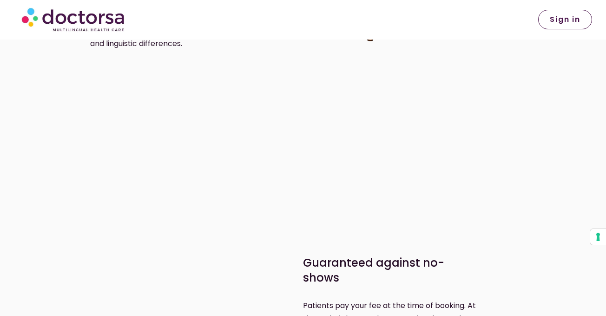
scroll to position [1323, 0]
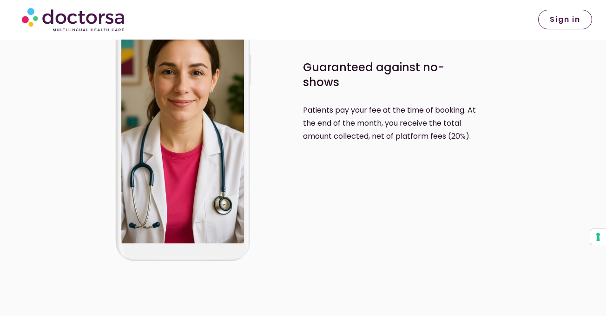
click at [305, 140] on p "Patients pay your fee at the time of booking. At the end of the month, you rece…" at bounding box center [395, 123] width 185 height 39
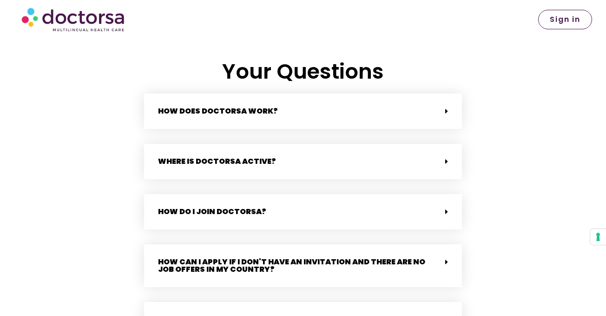
scroll to position [1986, 0]
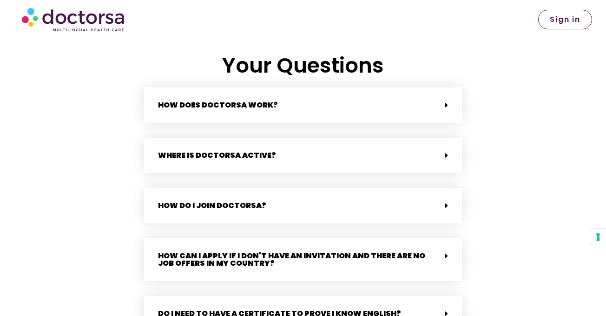
click at [448, 101] on icon at bounding box center [446, 104] width 3 height 7
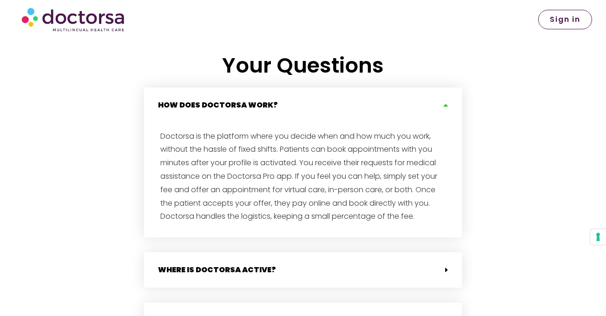
click at [449, 93] on div "How does Doctorsa work?" at bounding box center [303, 104] width 318 height 35
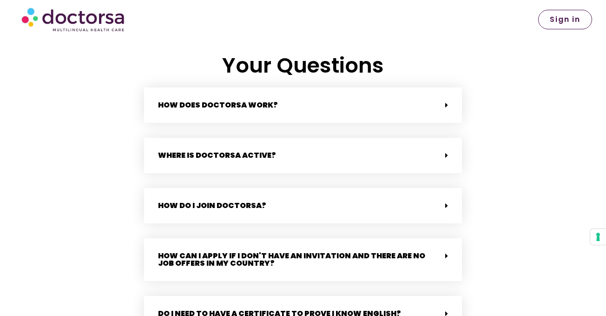
click at [447, 152] on icon at bounding box center [446, 155] width 3 height 7
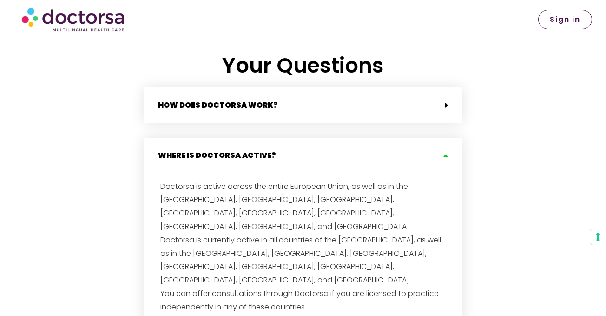
scroll to position [1992, 0]
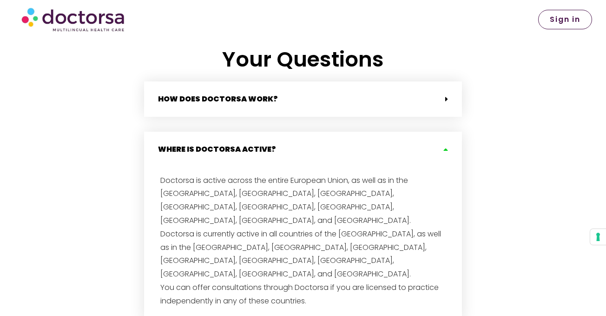
click at [386, 211] on p "Doctorsa is active across the entire European Union, as well as in the [GEOGRAP…" at bounding box center [302, 241] width 285 height 134
click at [445, 146] on icon at bounding box center [444, 149] width 7 height 7
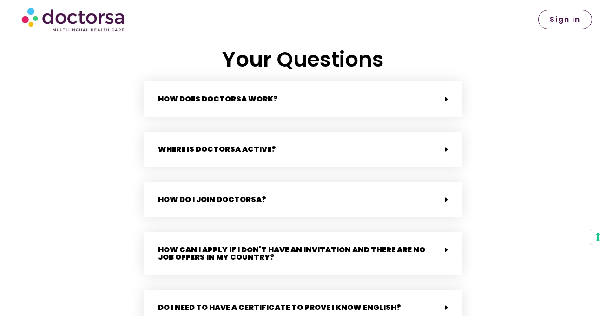
click at [445, 196] on span at bounding box center [444, 200] width 7 height 8
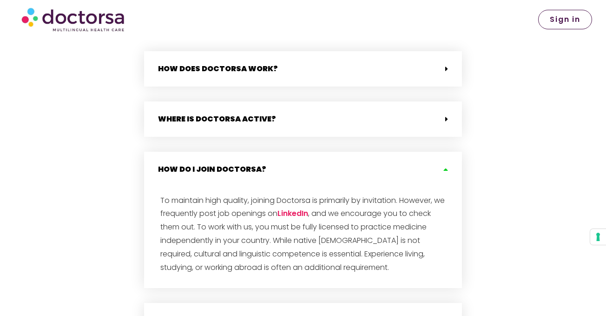
scroll to position [2028, 0]
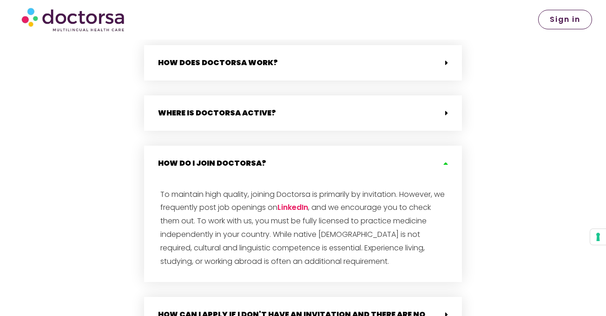
click at [447, 151] on div "How do I join Doctorsa?" at bounding box center [303, 163] width 318 height 35
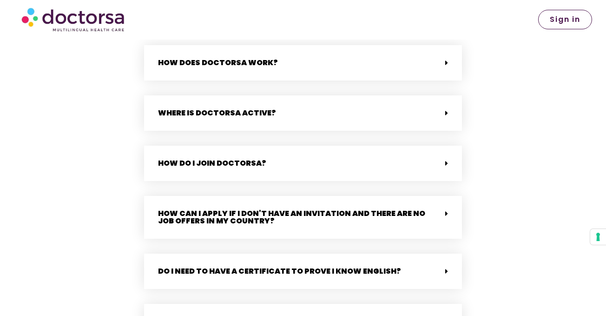
scroll to position [2034, 0]
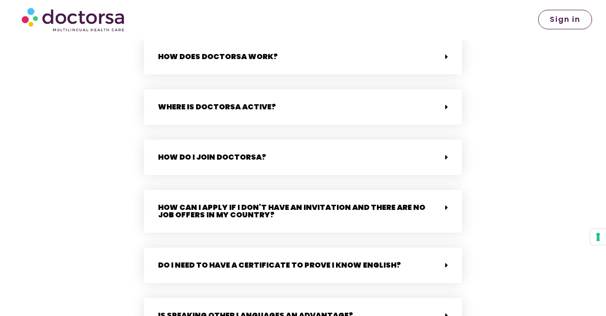
click at [446, 204] on icon at bounding box center [446, 207] width 3 height 7
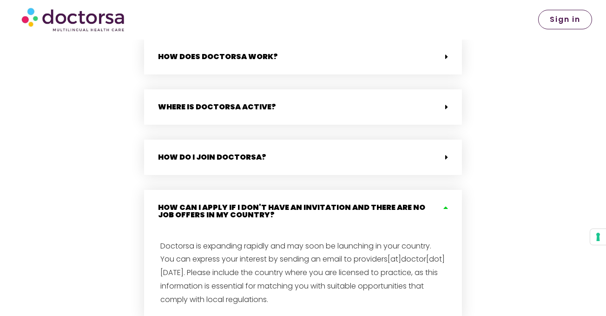
click at [446, 204] on icon at bounding box center [444, 207] width 7 height 7
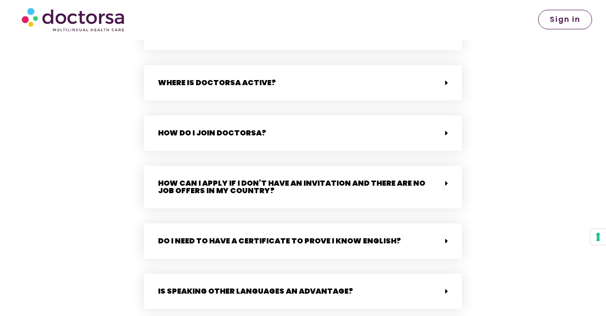
scroll to position [2065, 0]
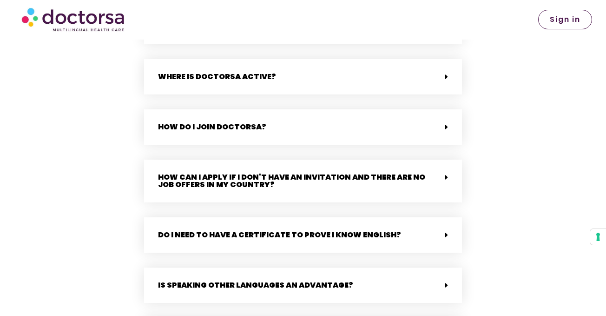
click at [445, 232] on div "Do I need to have a certificate to prove I know English?" at bounding box center [303, 234] width 318 height 35
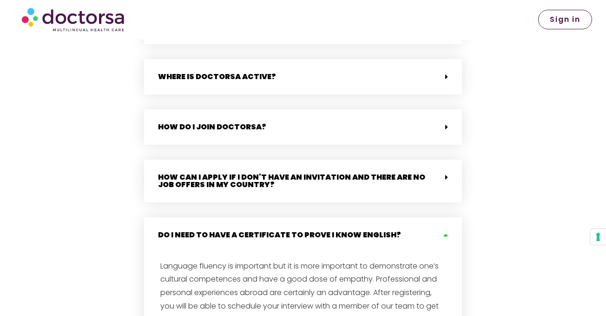
click at [446, 231] on icon at bounding box center [444, 234] width 7 height 7
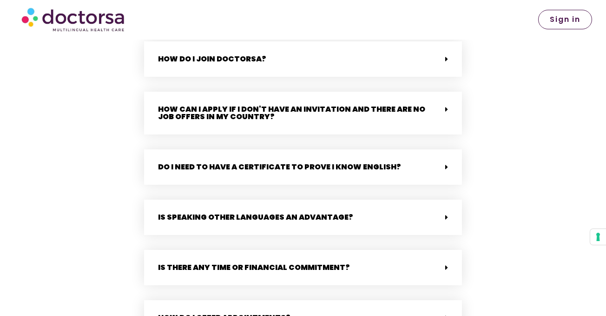
scroll to position [2145, 0]
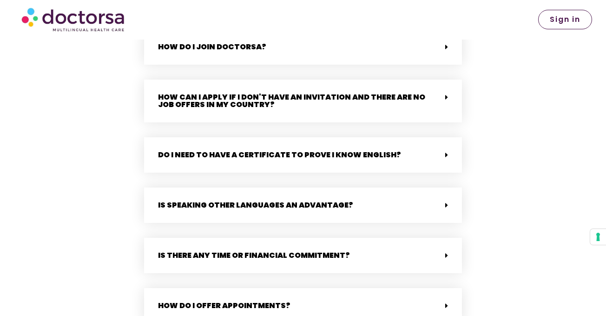
click at [443, 252] on span at bounding box center [444, 256] width 7 height 8
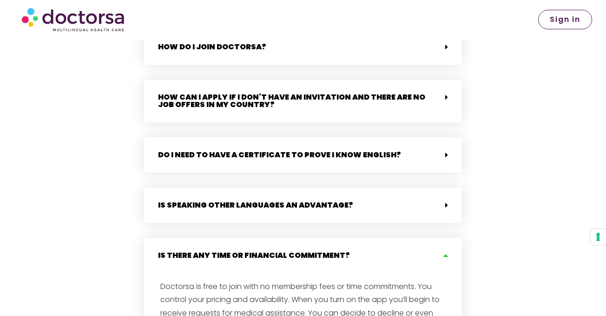
scroll to position [2217, 0]
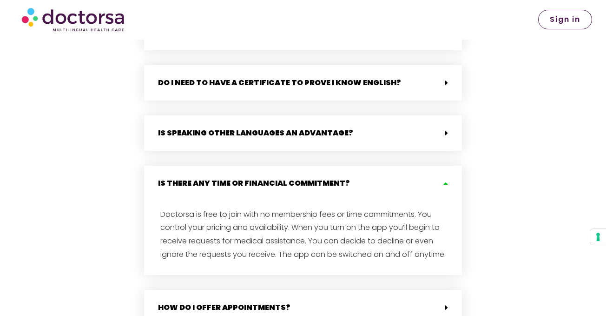
click at [443, 179] on icon at bounding box center [444, 182] width 7 height 7
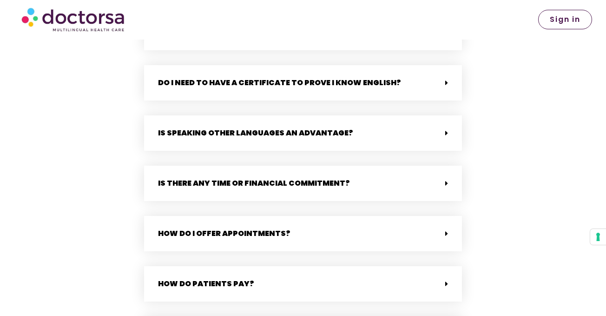
scroll to position [2228, 0]
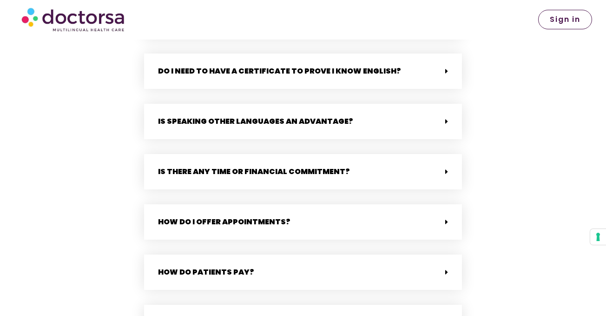
click at [442, 218] on span at bounding box center [444, 222] width 7 height 8
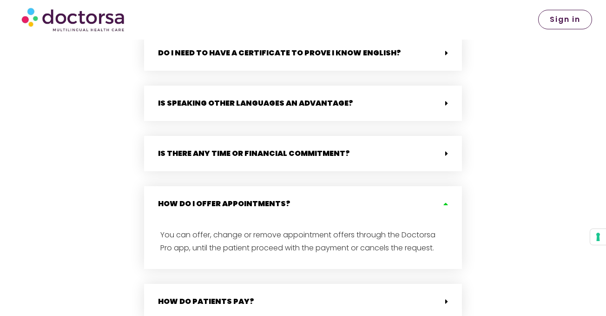
scroll to position [2252, 0]
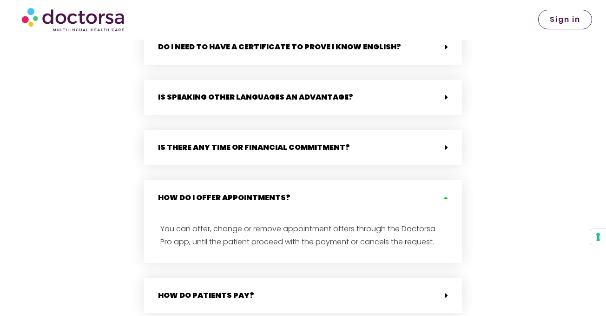
click at [446, 185] on div "How do I offer appointments?" at bounding box center [303, 197] width 318 height 35
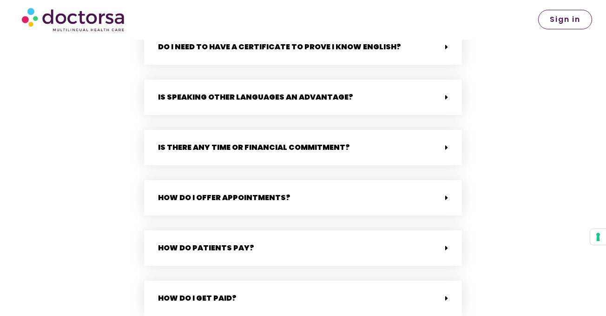
scroll to position [2258, 0]
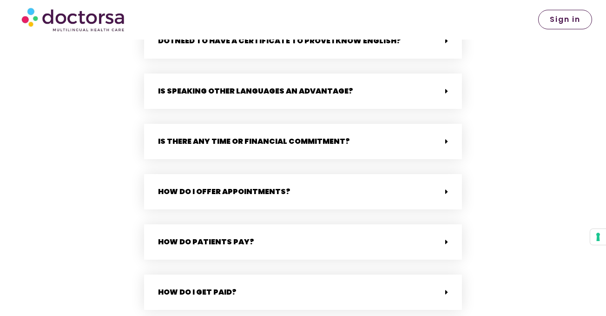
click at [441, 238] on span at bounding box center [444, 242] width 7 height 8
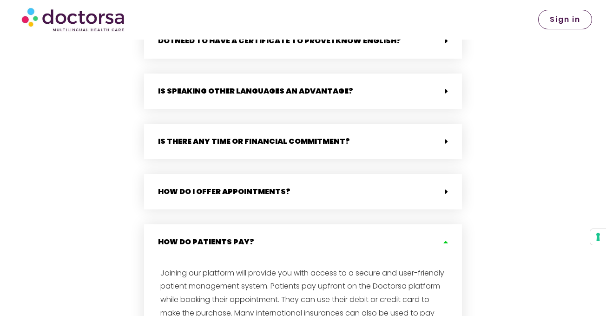
scroll to position [2294, 0]
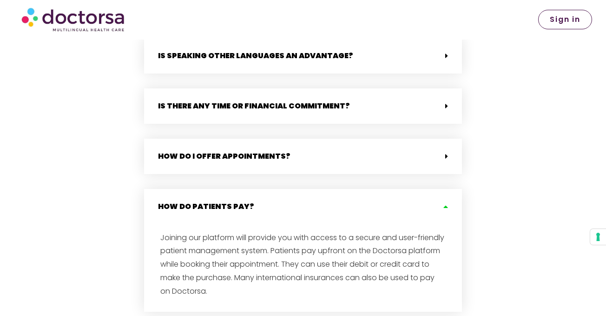
click at [446, 189] on div "How do patients pay?" at bounding box center [303, 206] width 318 height 35
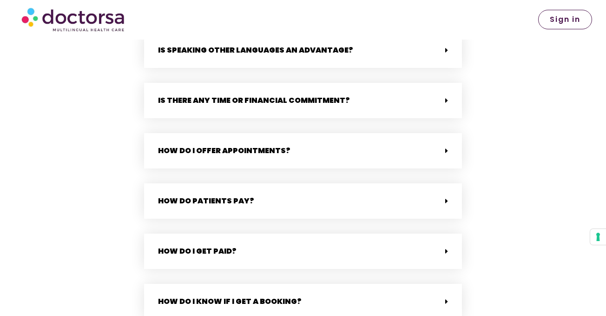
scroll to position [2327, 0]
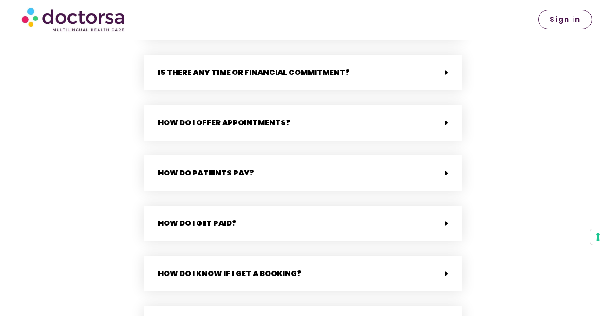
click at [441, 219] on span at bounding box center [444, 223] width 7 height 8
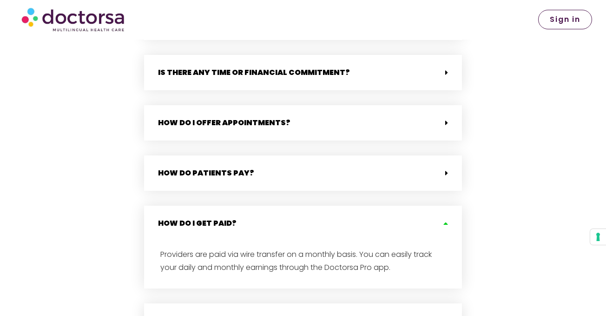
click at [441, 219] on icon at bounding box center [444, 222] width 7 height 7
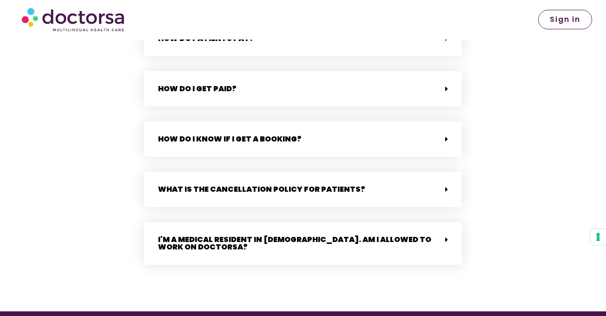
scroll to position [2468, 0]
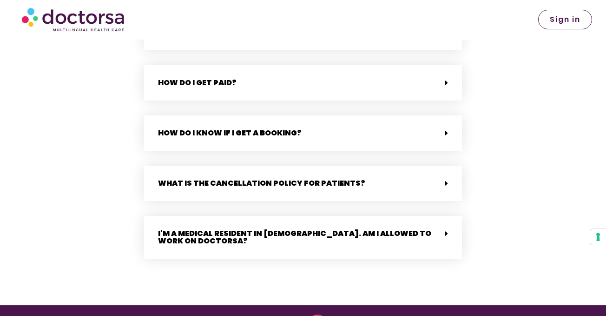
click at [447, 133] on div "How do I know if I get a booking?" at bounding box center [303, 132] width 318 height 35
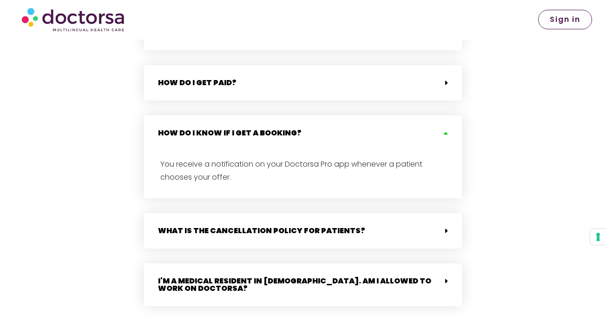
click at [448, 129] on icon at bounding box center [444, 132] width 7 height 7
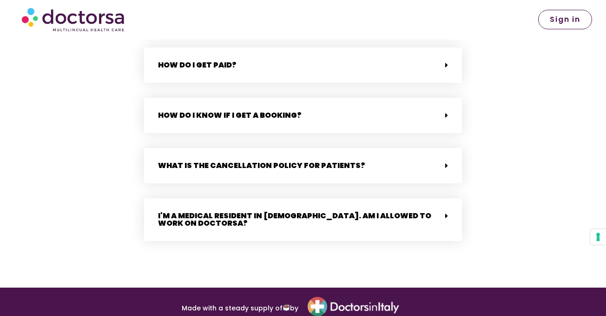
scroll to position [2491, 0]
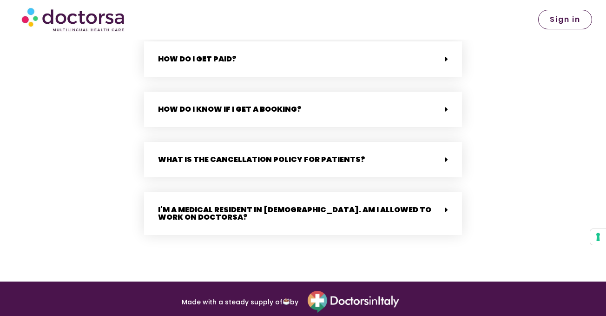
click at [439, 201] on div "I'm a medical resident in [DEMOGRAPHIC_DATA]. Am I allowed to work on Doctorsa?" at bounding box center [303, 213] width 318 height 43
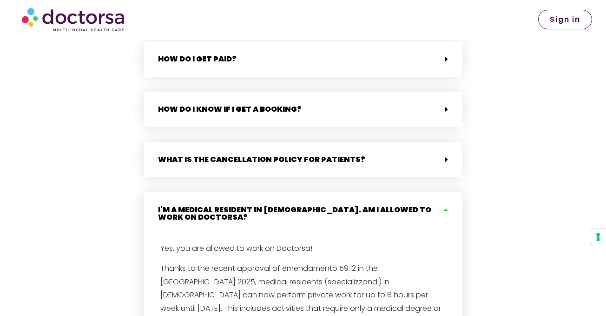
click at [442, 196] on div "I'm a medical resident in [DEMOGRAPHIC_DATA]. Am I allowed to work on Doctorsa?" at bounding box center [303, 213] width 318 height 43
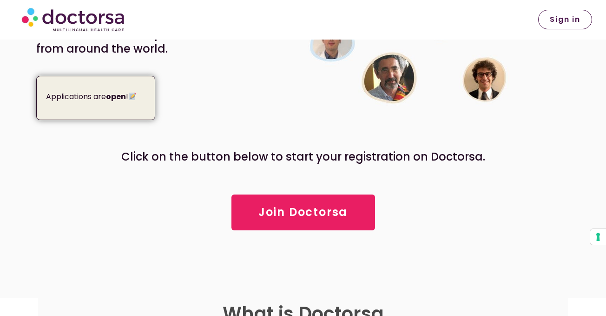
scroll to position [0, 0]
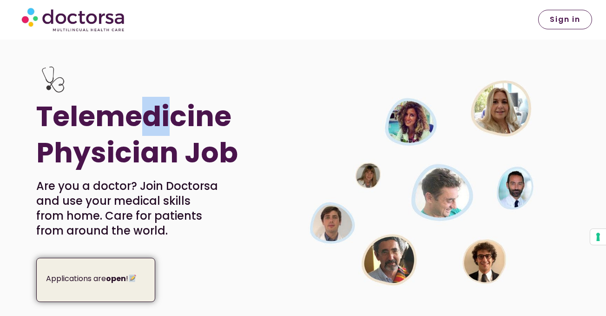
drag, startPoint x: 146, startPoint y: 121, endPoint x: 169, endPoint y: 124, distance: 23.0
click at [169, 124] on h1 "Telemedicine Physician Job" at bounding box center [143, 134] width 215 height 73
